Goal: Information Seeking & Learning: Learn about a topic

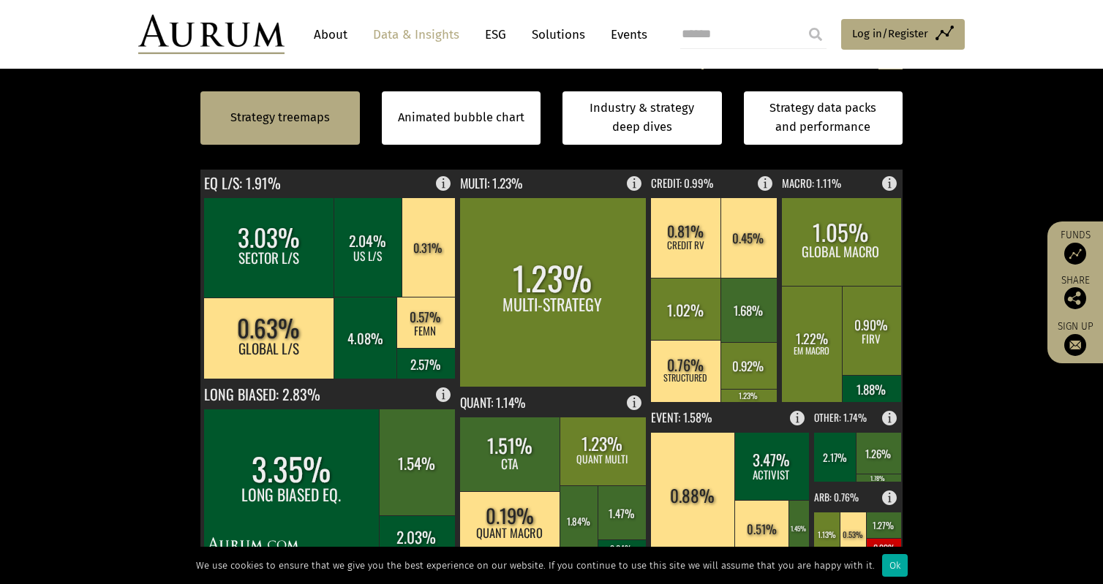
scroll to position [512, 0]
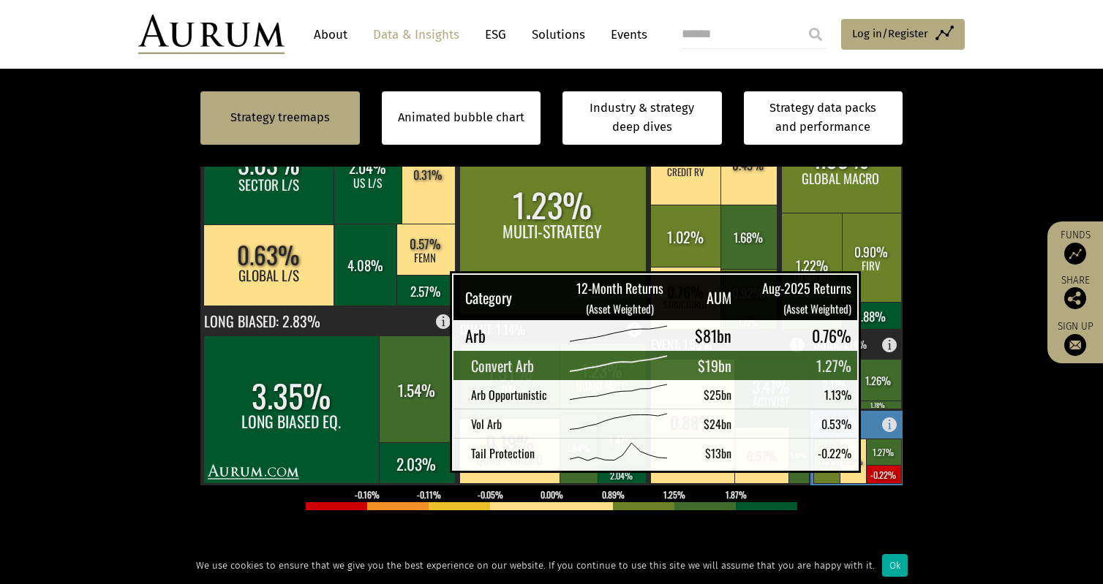
click at [874, 453] on rect at bounding box center [883, 452] width 35 height 26
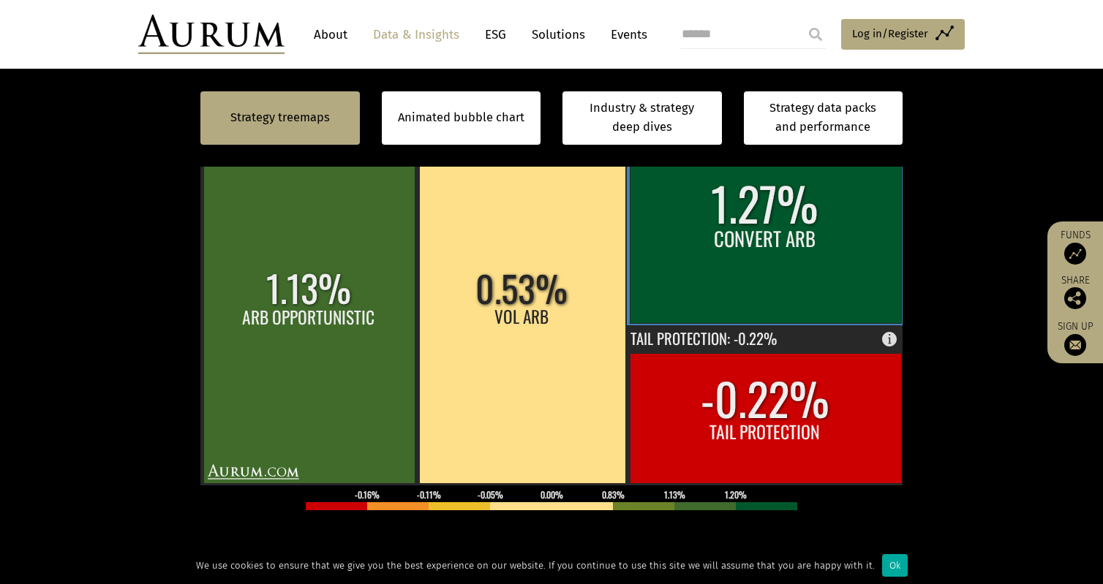
click at [767, 227] on rect at bounding box center [765, 223] width 271 height 199
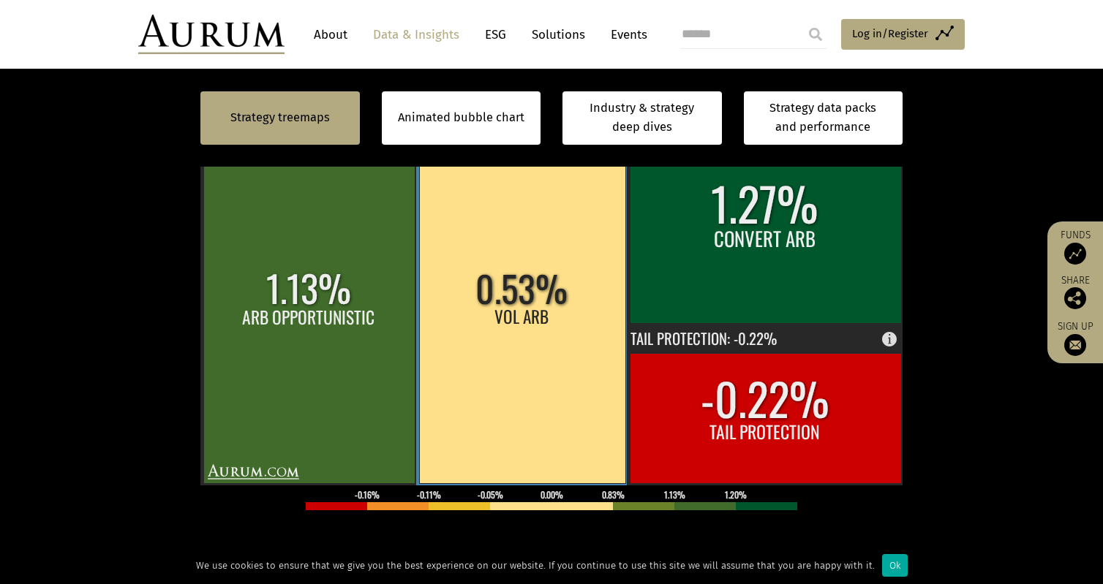
click at [461, 335] on rect at bounding box center [522, 303] width 206 height 359
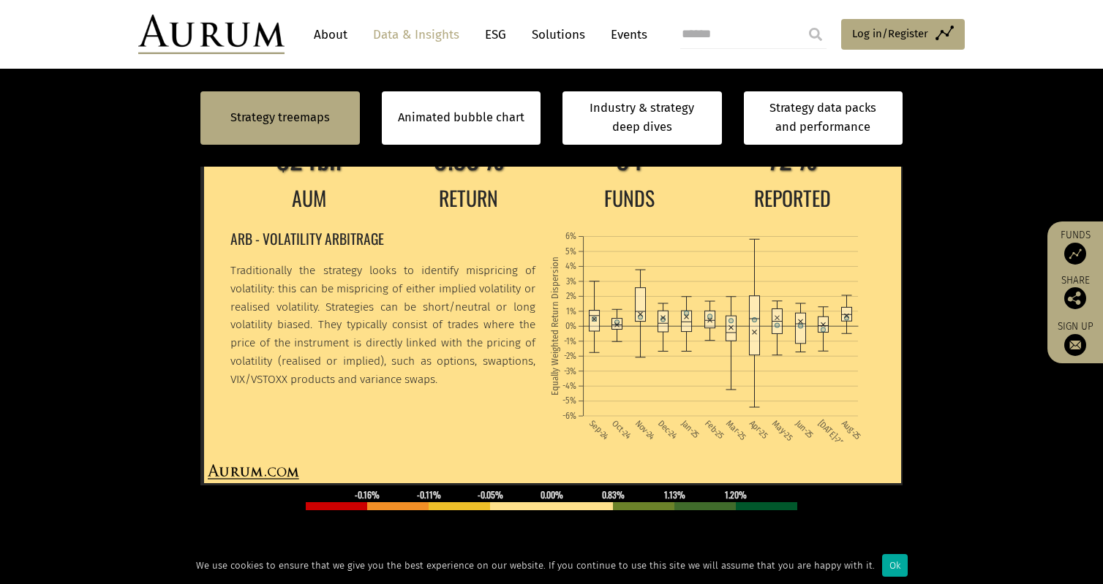
scroll to position [439, 0]
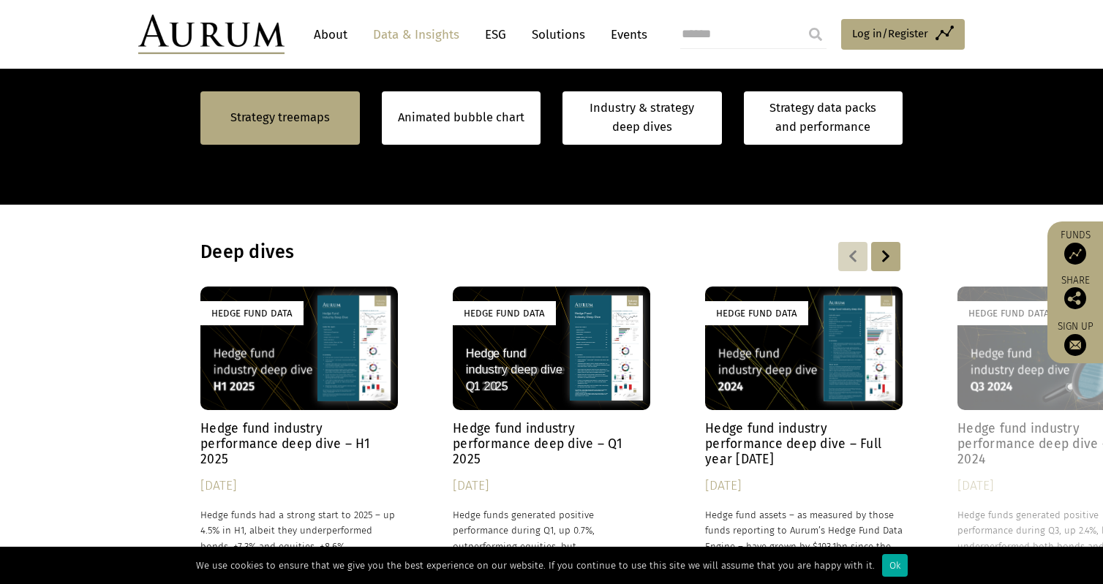
scroll to position [1342, 0]
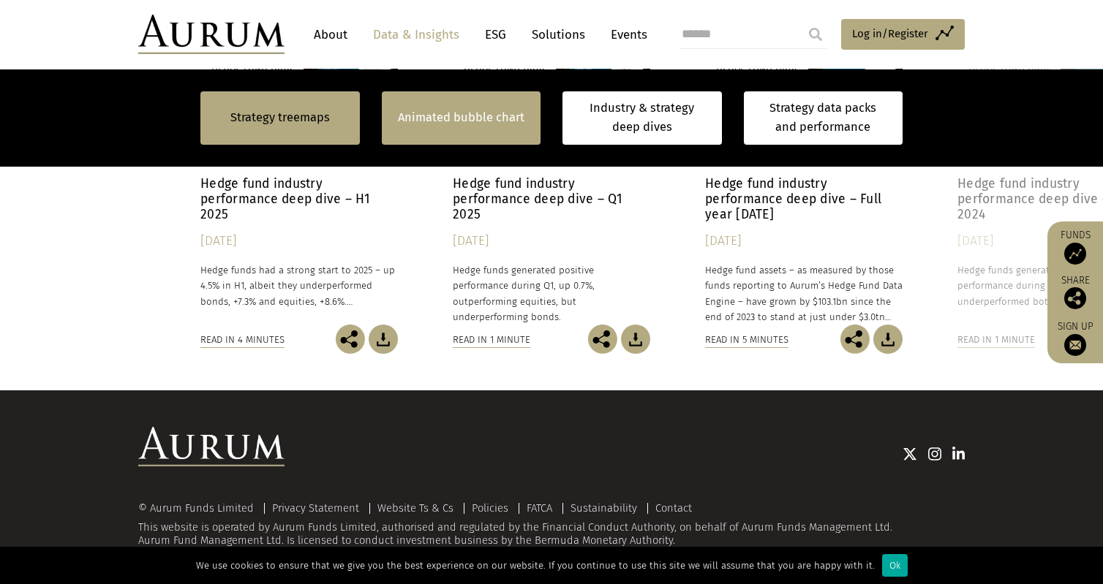
click at [469, 130] on div "Animated bubble chart" at bounding box center [461, 117] width 159 height 53
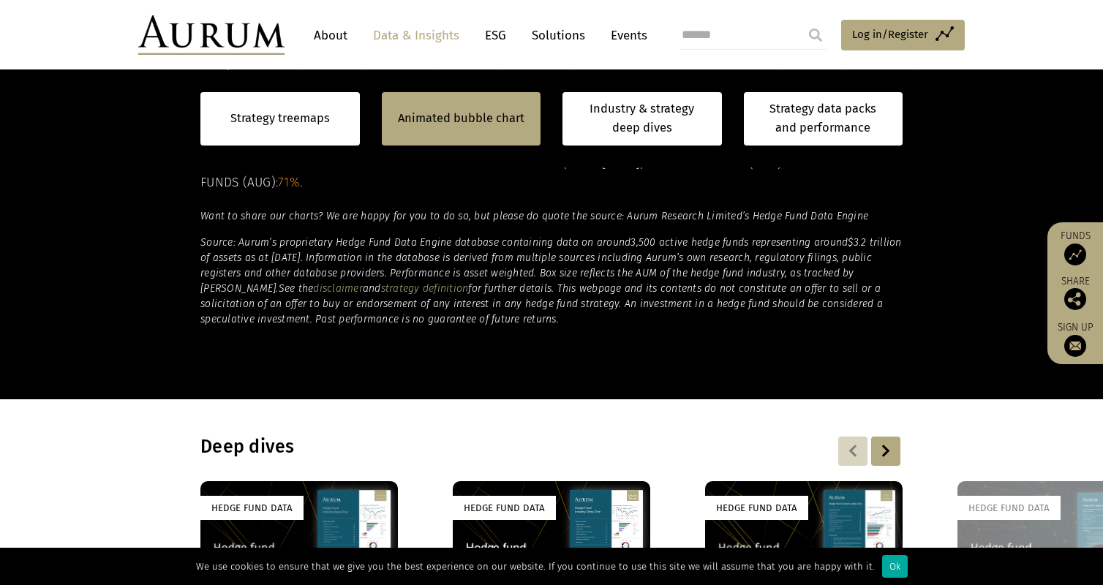
scroll to position [391, 0]
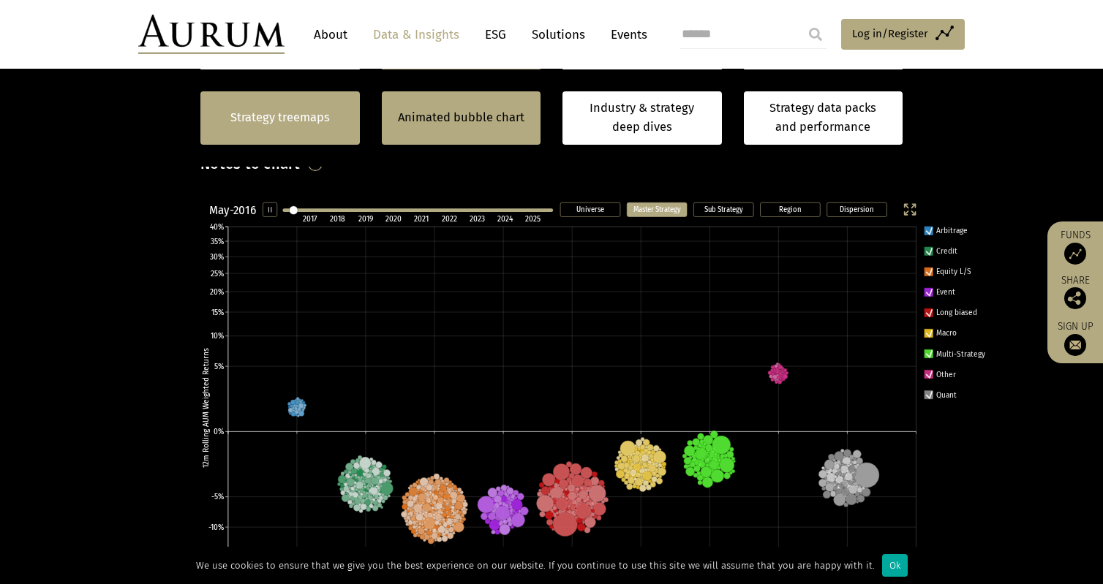
click at [273, 105] on div "Strategy treemaps" at bounding box center [279, 117] width 159 height 53
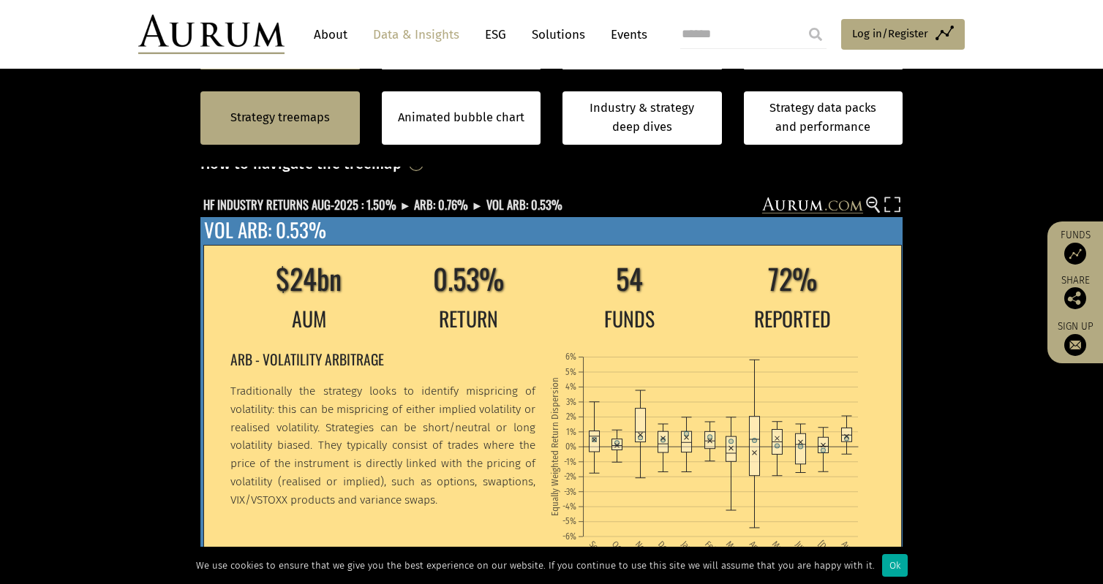
drag, startPoint x: 393, startPoint y: 366, endPoint x: 260, endPoint y: 358, distance: 134.0
click at [260, 358] on h2 "ARB - VOLATILITY ARBITRAGE" at bounding box center [382, 359] width 305 height 23
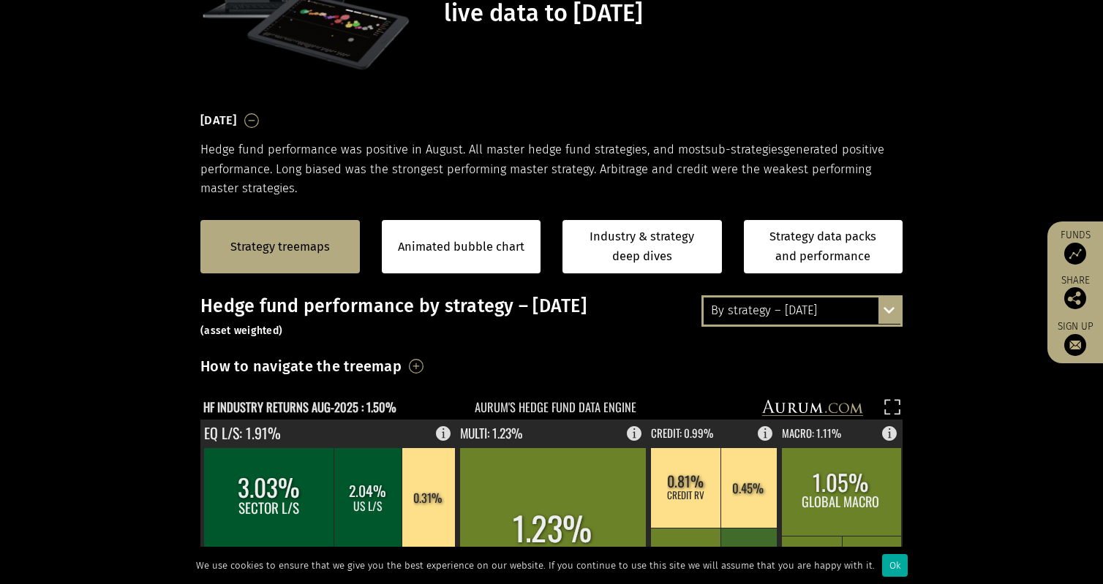
scroll to position [286, 0]
